Goal: Complete application form: Complete application form

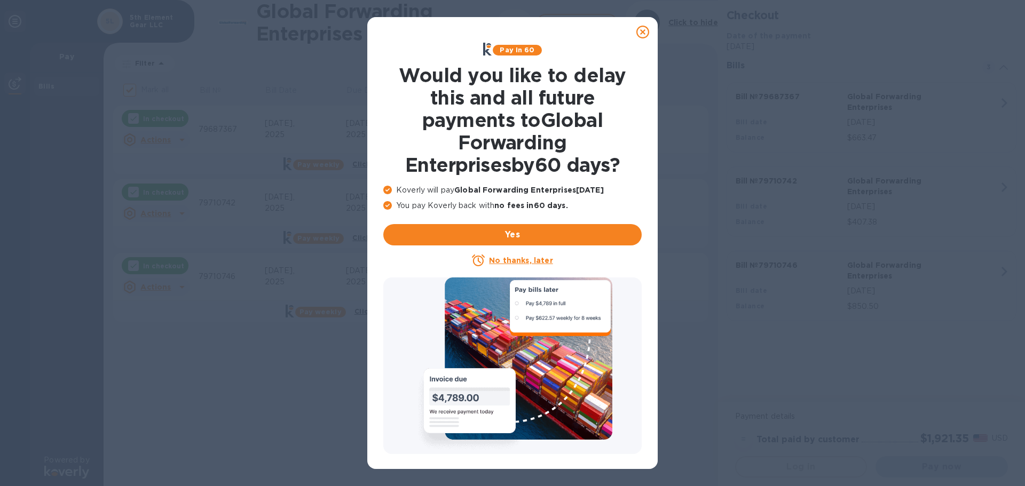
click at [643, 28] on icon at bounding box center [642, 32] width 13 height 13
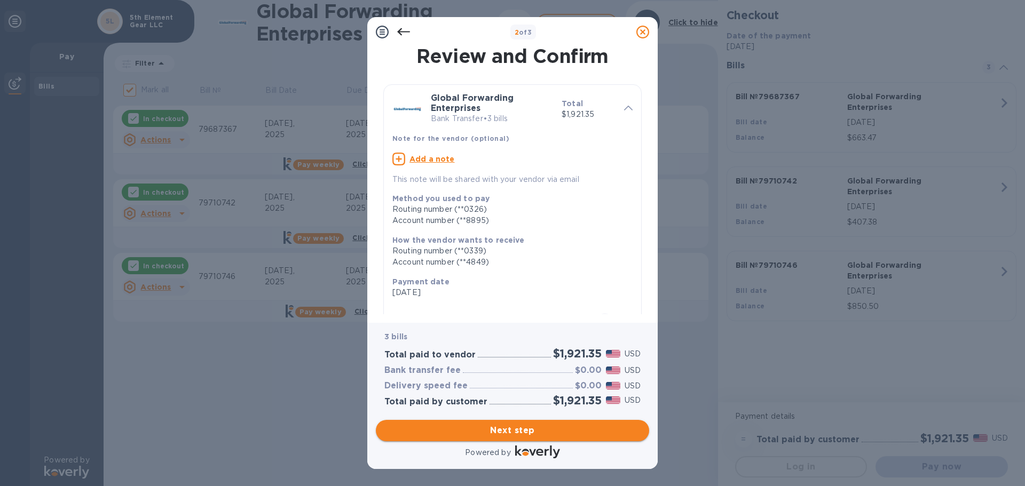
click at [469, 427] on span "Next step" at bounding box center [512, 430] width 256 height 13
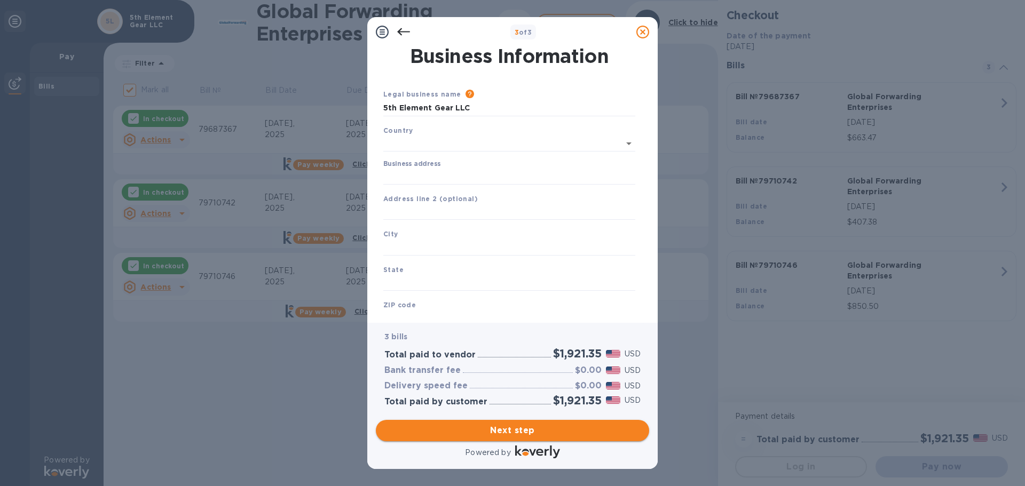
type input "[GEOGRAPHIC_DATA]"
click at [453, 173] on input "Business address" at bounding box center [509, 175] width 252 height 16
type input "[STREET_ADDRESS]"
click at [451, 243] on input "text" at bounding box center [509, 245] width 252 height 16
type input "Royal Oak"
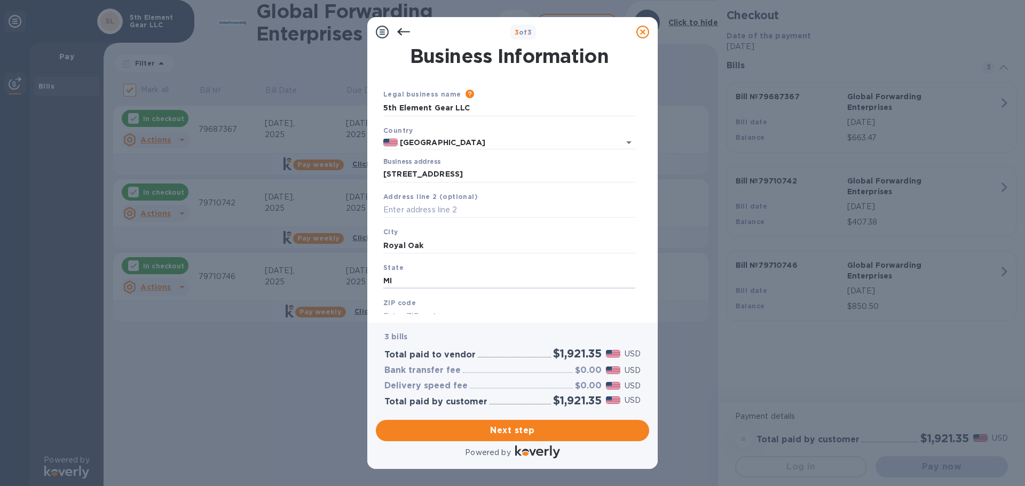
type input "MI"
click at [432, 298] on div "ZIP code" at bounding box center [509, 311] width 260 height 36
click at [432, 301] on div "ZIP code" at bounding box center [509, 311] width 260 height 36
click at [392, 303] on b "ZIP code" at bounding box center [399, 303] width 33 height 8
click at [414, 307] on div "ZIP code" at bounding box center [509, 311] width 260 height 36
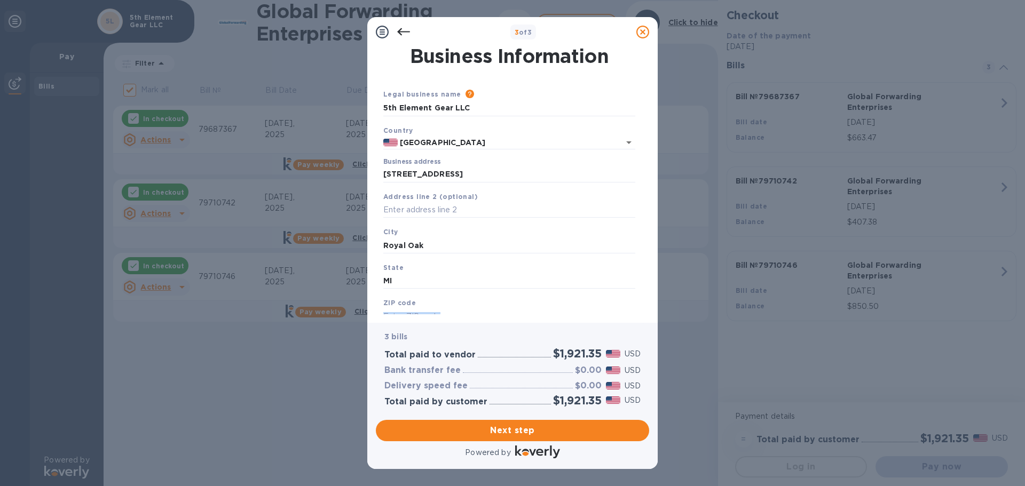
scroll to position [36, 0]
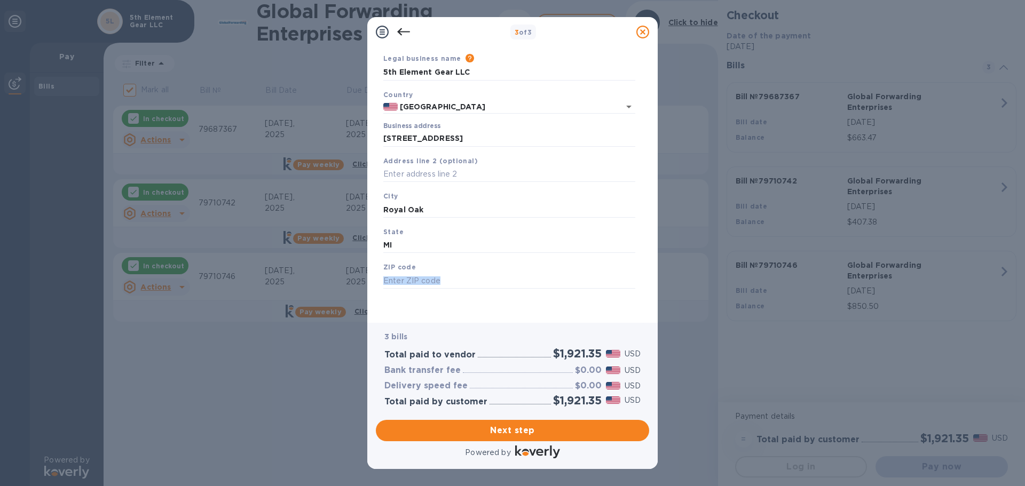
drag, startPoint x: 382, startPoint y: 312, endPoint x: 407, endPoint y: 310, distance: 24.6
click at [406, 311] on div "Legal business name Please provide the legal name that appears on your SS-4 for…" at bounding box center [509, 184] width 260 height 262
click at [441, 284] on input "text" at bounding box center [509, 281] width 252 height 16
click at [450, 281] on input "text" at bounding box center [509, 281] width 252 height 16
paste input "48067"
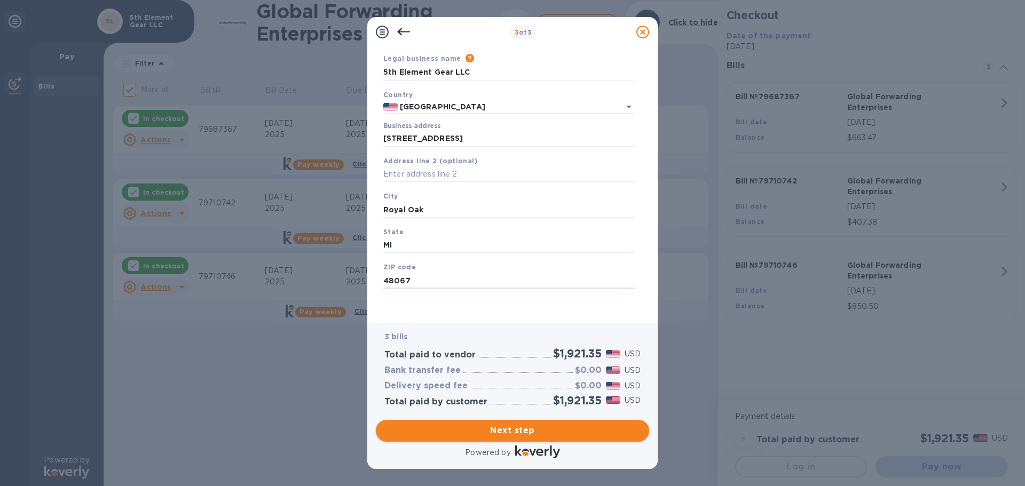
type input "48067"
click at [510, 434] on span "Next step" at bounding box center [512, 430] width 256 height 13
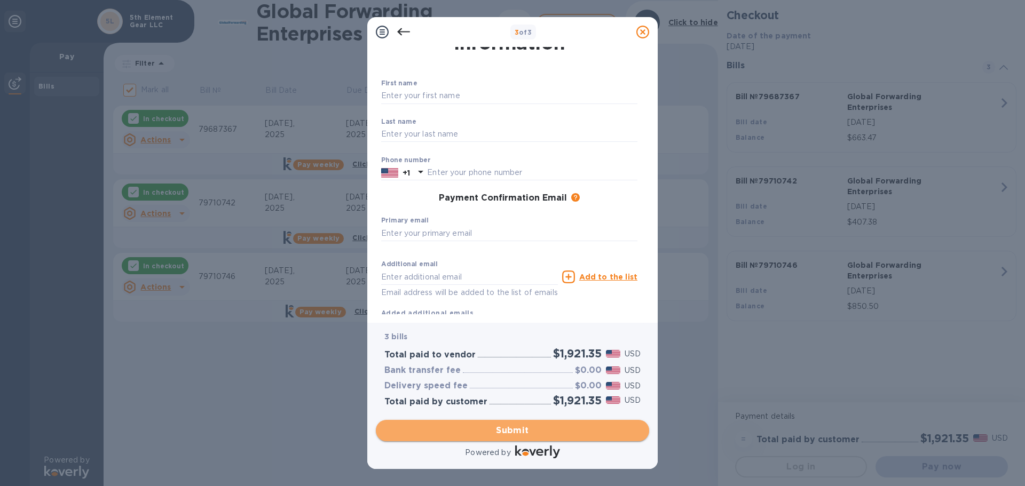
click at [443, 433] on span "Submit" at bounding box center [512, 430] width 256 height 13
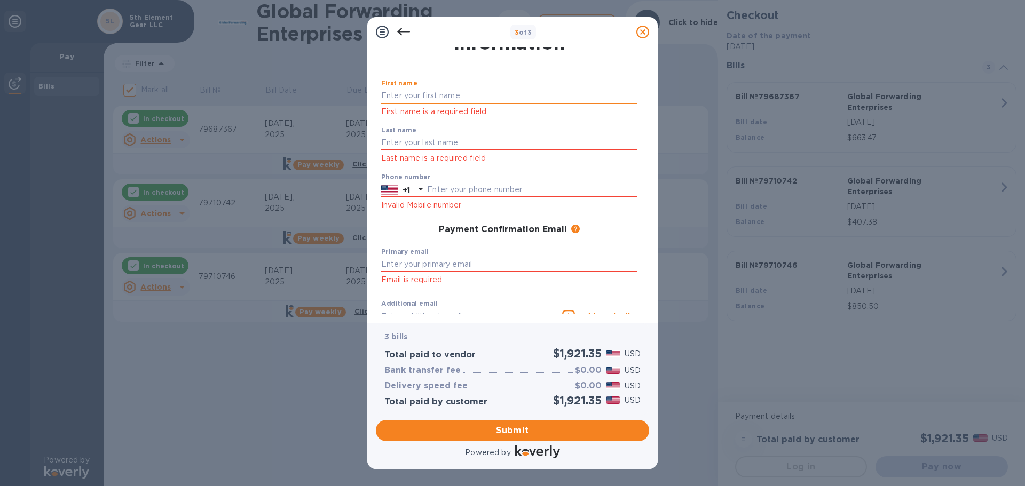
click at [423, 90] on input "text" at bounding box center [509, 96] width 256 height 16
type input "[PERSON_NAME]"
click at [417, 135] on input "text" at bounding box center [509, 143] width 256 height 16
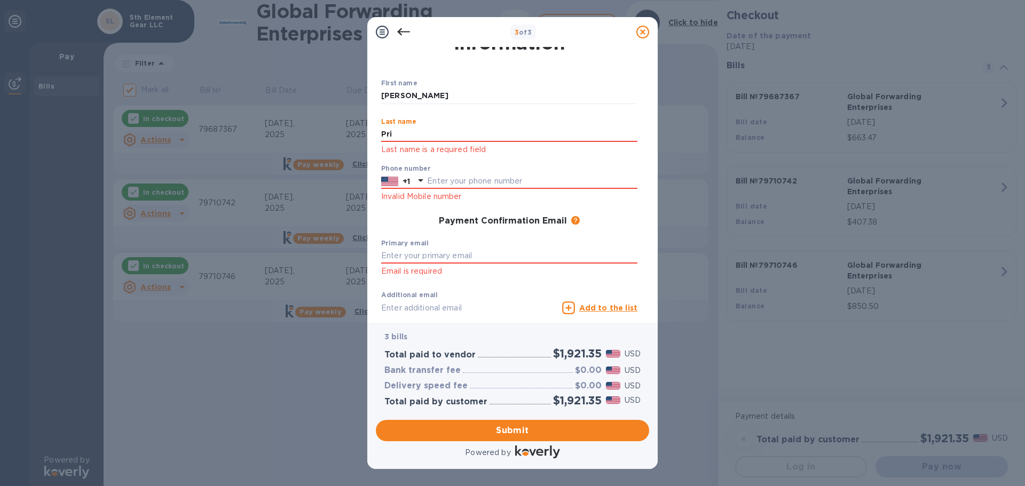
type input "[PERSON_NAME]"
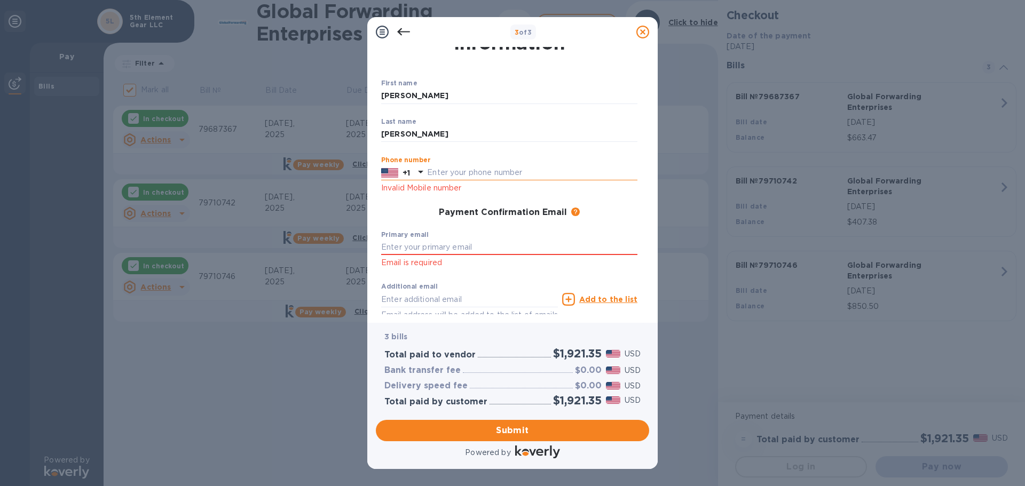
click at [457, 176] on input "text" at bounding box center [532, 173] width 210 height 16
type input "2482240264"
click at [426, 251] on input "text" at bounding box center [509, 248] width 256 height 16
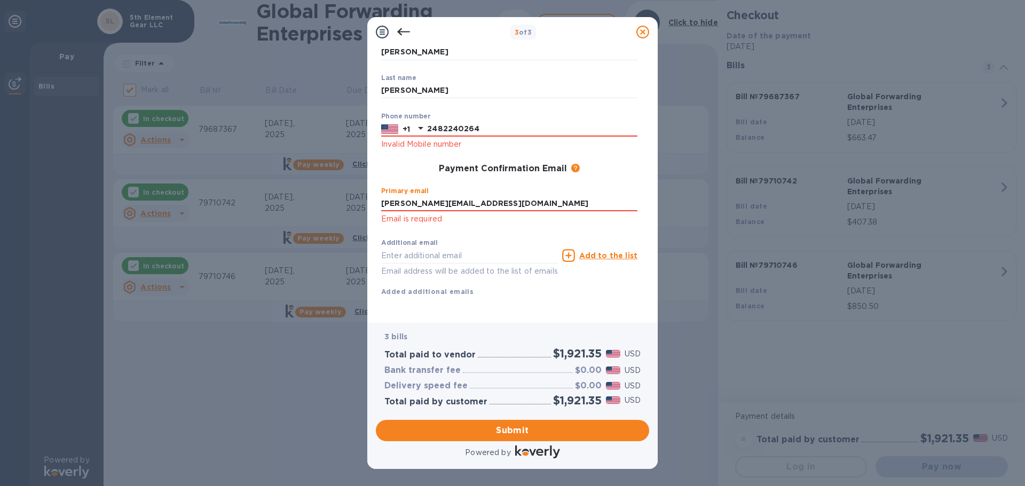
type input "[PERSON_NAME][EMAIL_ADDRESS][DOMAIN_NAME]"
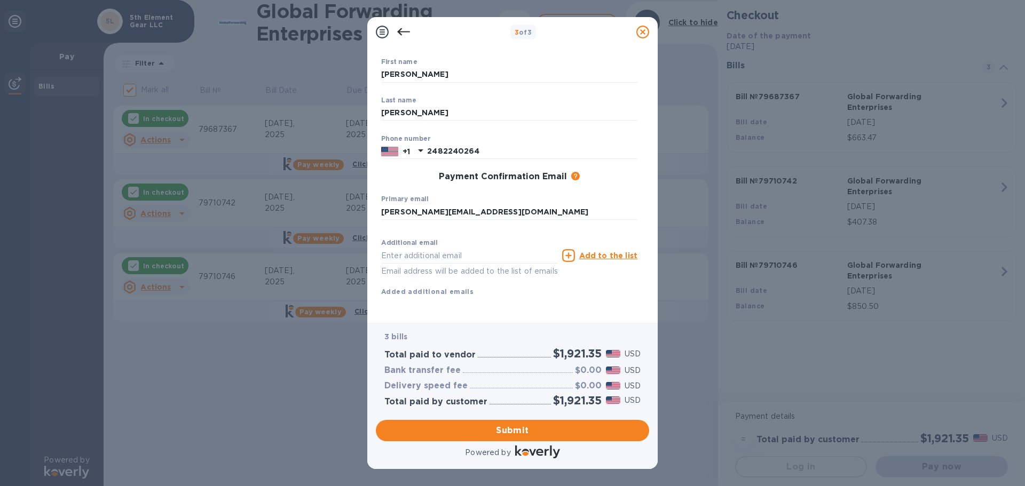
click at [480, 232] on div "Additional email Email address will be added to the list of emails" at bounding box center [469, 256] width 181 height 48
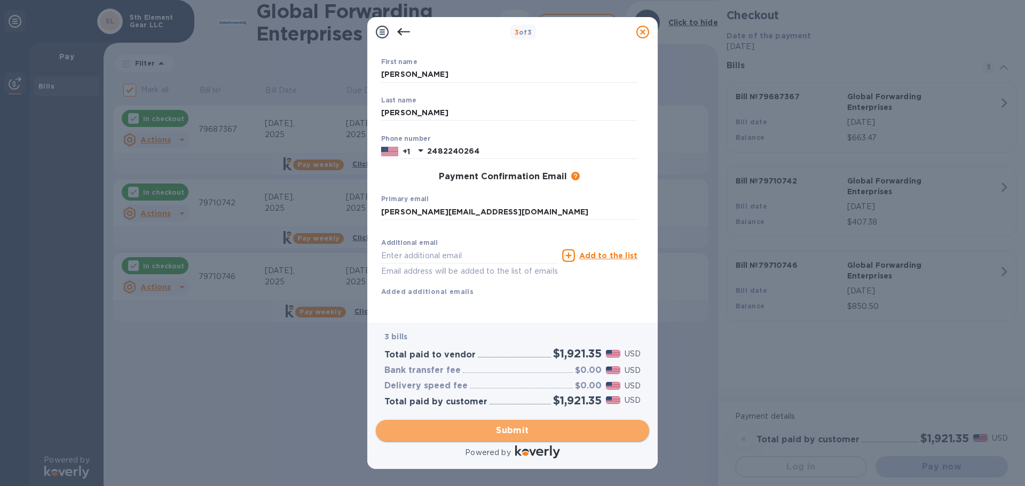
click at [545, 423] on button "Submit" at bounding box center [512, 430] width 273 height 21
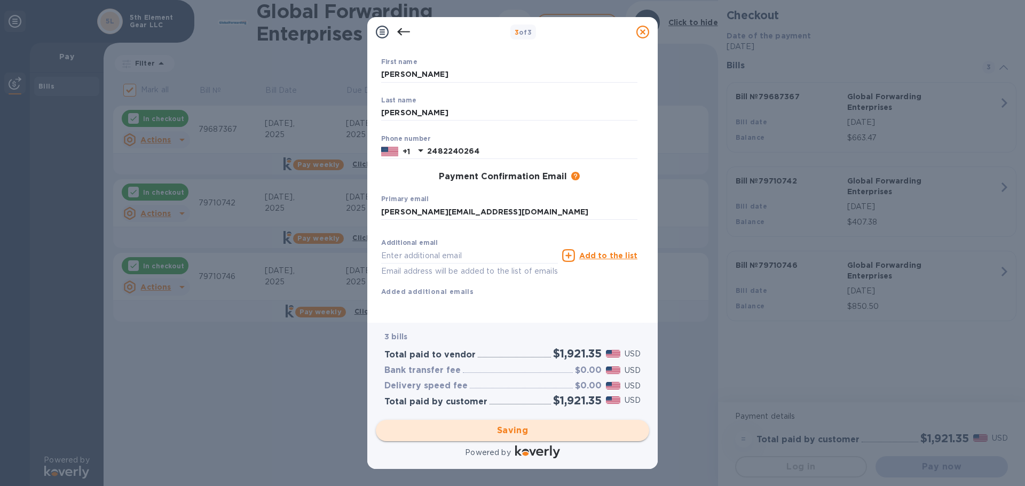
checkbox input "false"
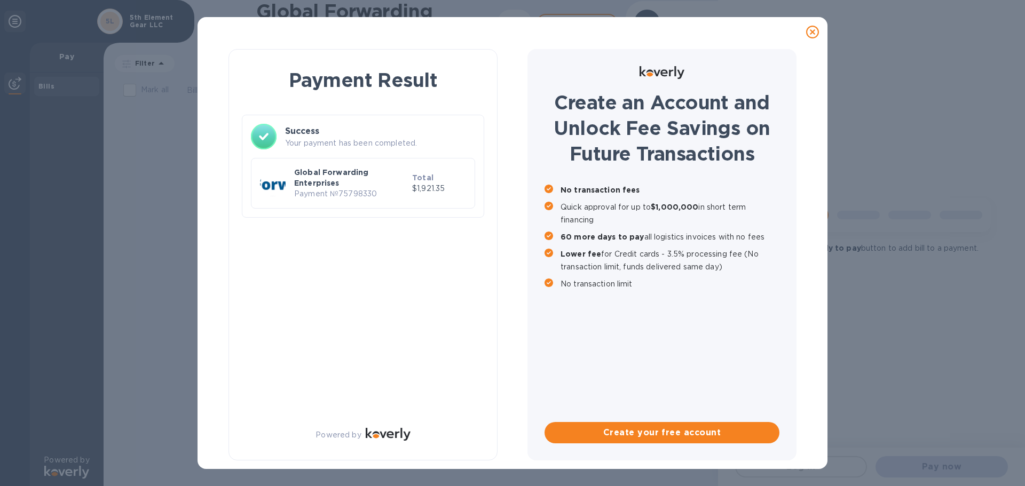
scroll to position [0, 0]
